Goal: Task Accomplishment & Management: Manage account settings

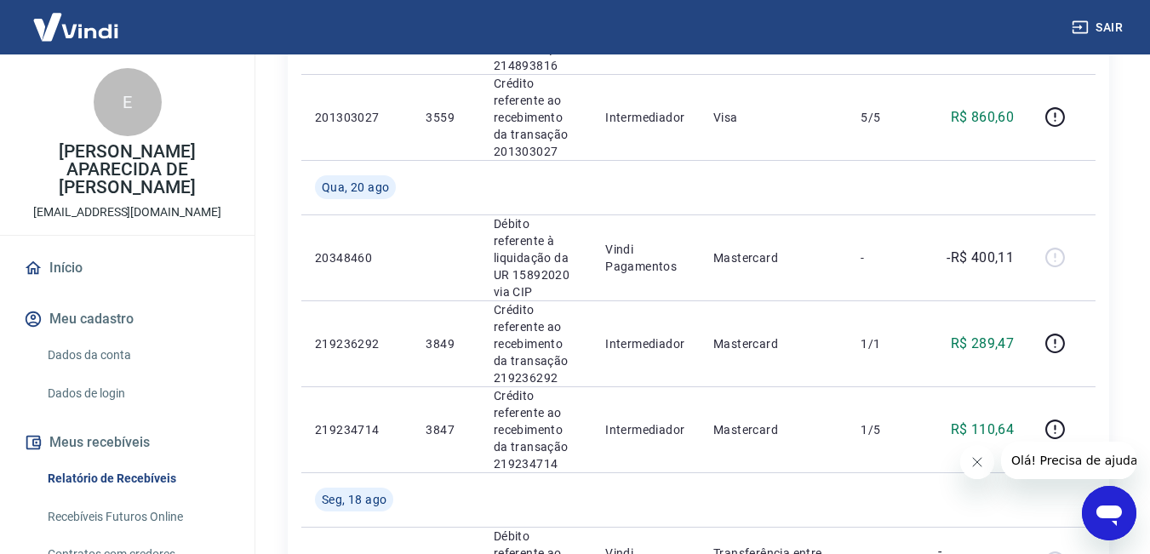
scroll to position [936, 0]
